Goal: Task Accomplishment & Management: Manage account settings

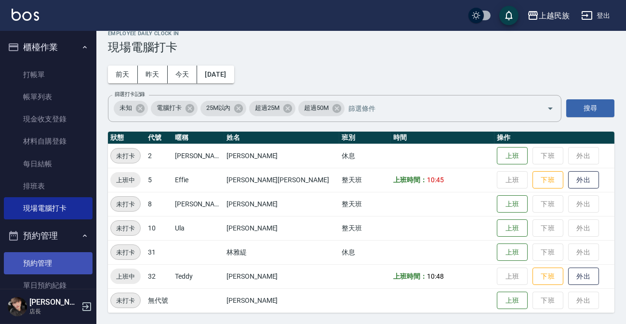
scroll to position [43, 0]
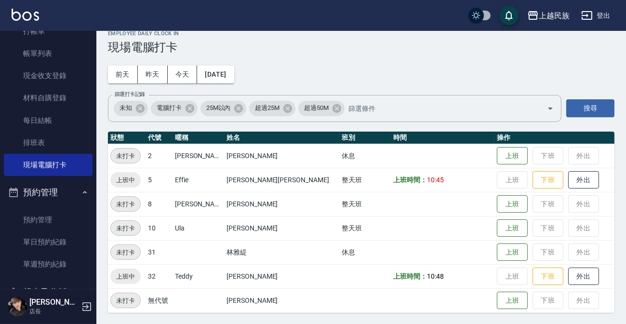
click at [59, 196] on button "預約管理" at bounding box center [48, 192] width 89 height 25
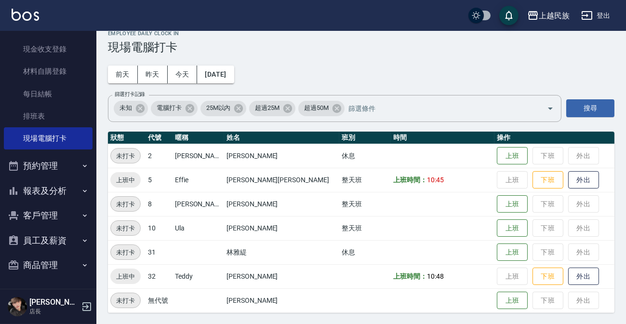
click at [64, 205] on button "客戶管理" at bounding box center [48, 215] width 89 height 25
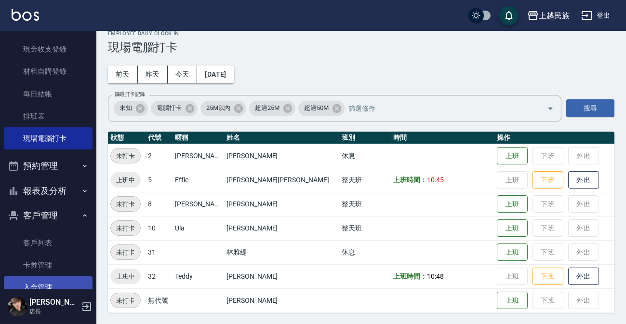
scroll to position [114, 0]
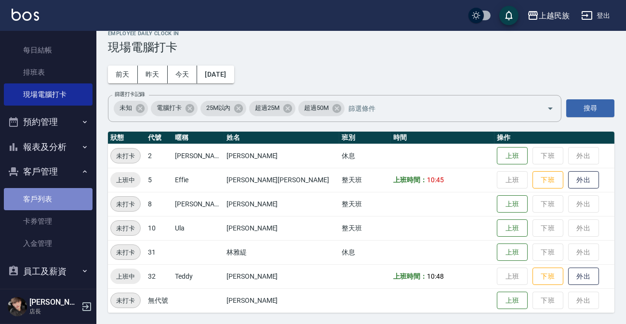
click at [61, 200] on link "客戶列表" at bounding box center [48, 199] width 89 height 22
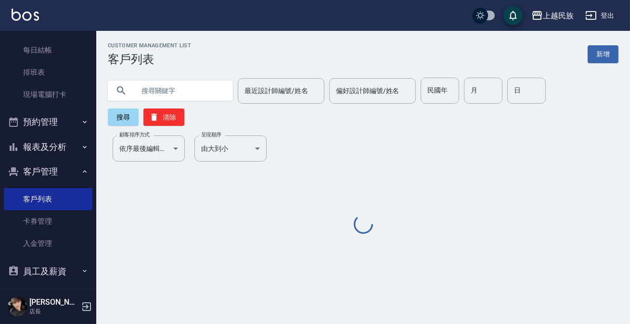
click at [175, 84] on input "text" at bounding box center [180, 91] width 91 height 26
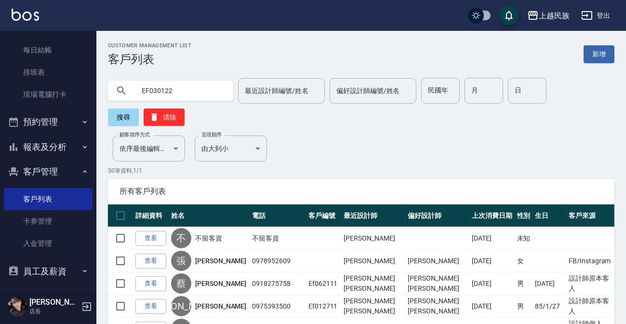
type input "EF030122"
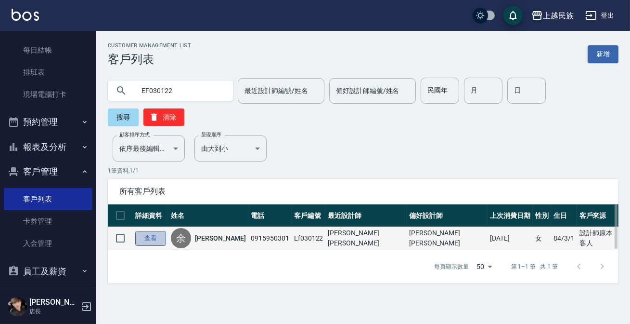
click at [159, 242] on link "查看" at bounding box center [150, 238] width 31 height 15
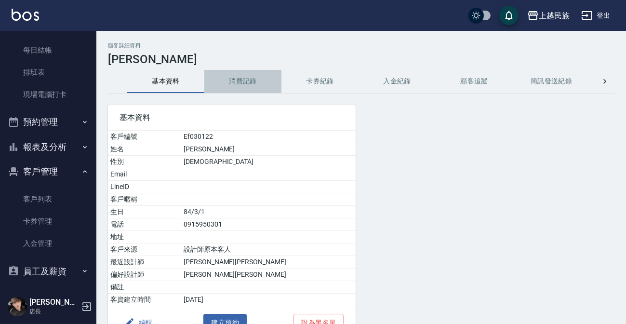
click at [254, 85] on button "消費記錄" at bounding box center [242, 81] width 77 height 23
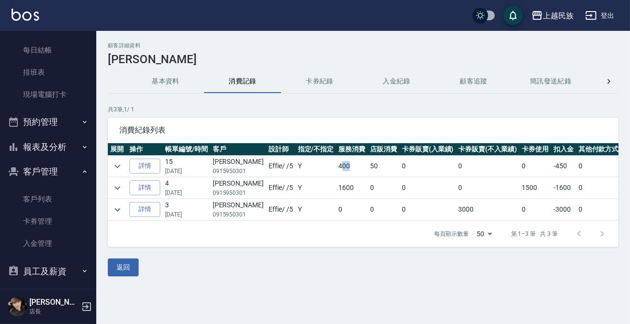
drag, startPoint x: 321, startPoint y: 167, endPoint x: 330, endPoint y: 165, distance: 9.4
click at [336, 165] on td "400" at bounding box center [352, 166] width 32 height 21
click at [120, 185] on icon "expand row" at bounding box center [118, 188] width 12 height 12
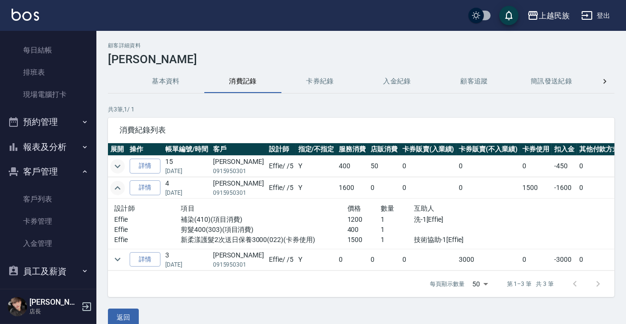
click at [120, 167] on icon "expand row" at bounding box center [118, 166] width 12 height 12
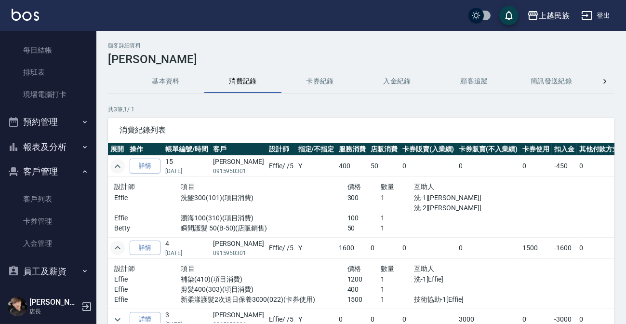
click at [122, 167] on icon "expand row" at bounding box center [118, 166] width 12 height 12
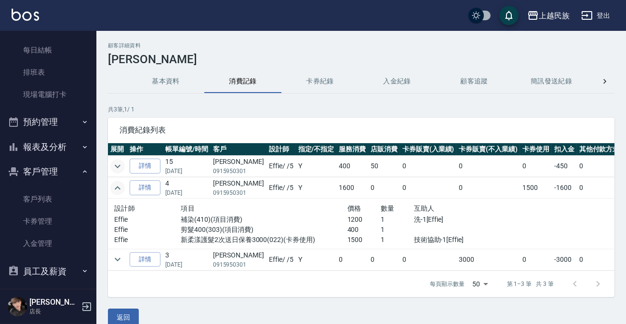
click at [120, 192] on icon "expand row" at bounding box center [118, 188] width 12 height 12
